Goal: Information Seeking & Learning: Understand process/instructions

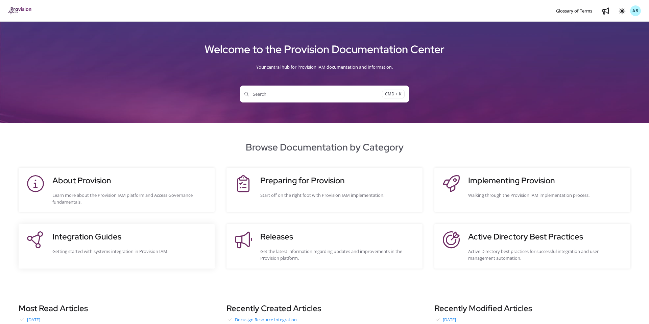
click at [133, 231] on h3 "Integration Guides" at bounding box center [130, 237] width 156 height 12
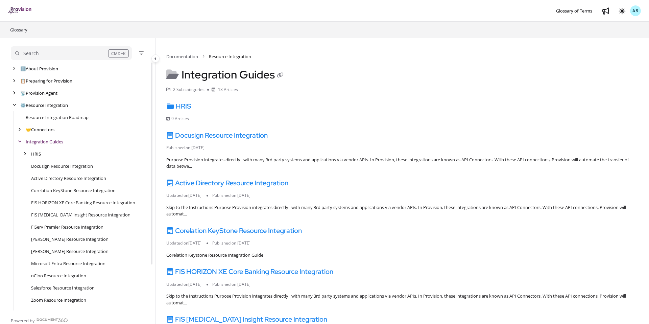
scroll to position [12, 0]
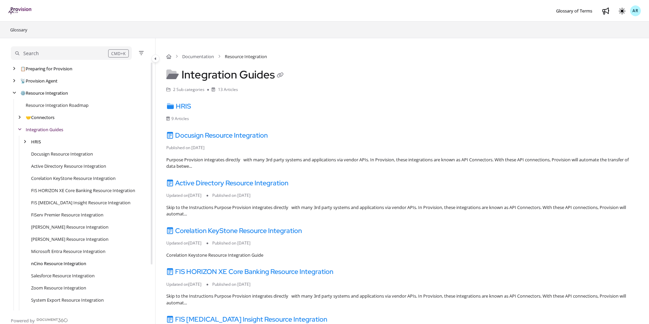
click at [58, 263] on link "nCino Resource Integration" at bounding box center [58, 263] width 55 height 7
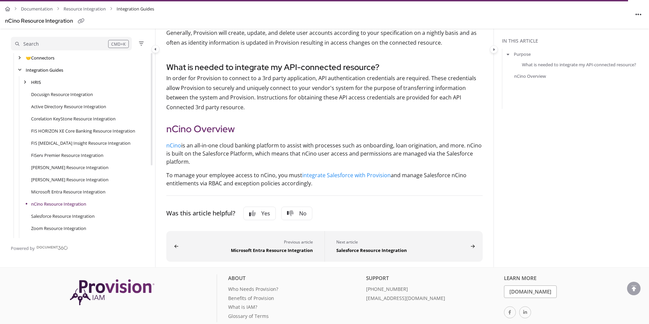
scroll to position [188, 0]
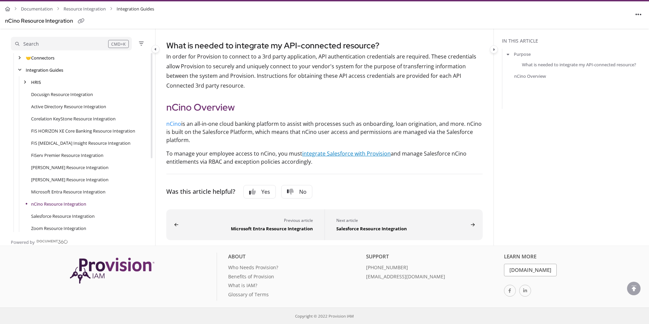
click at [344, 150] on link "integrate Salesforce with Provision" at bounding box center [346, 153] width 89 height 7
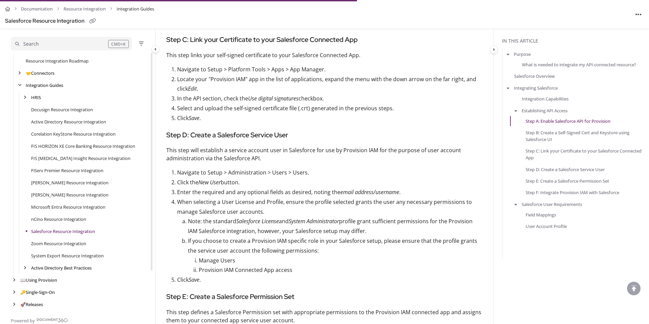
scroll to position [1115, 0]
